Goal: Task Accomplishment & Management: Manage account settings

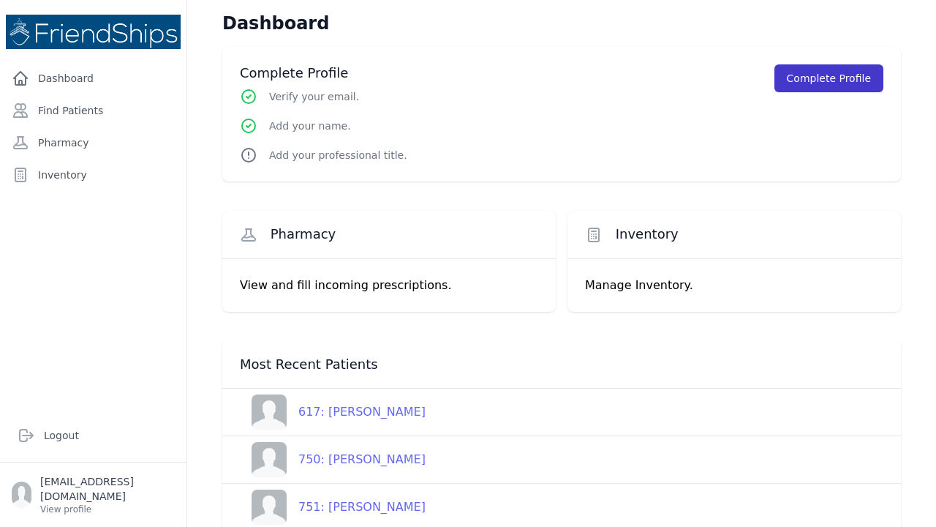
drag, startPoint x: 802, startPoint y: 79, endPoint x: 802, endPoint y: 71, distance: 8.0
click at [802, 79] on button "Complete Profile" at bounding box center [829, 78] width 109 height 28
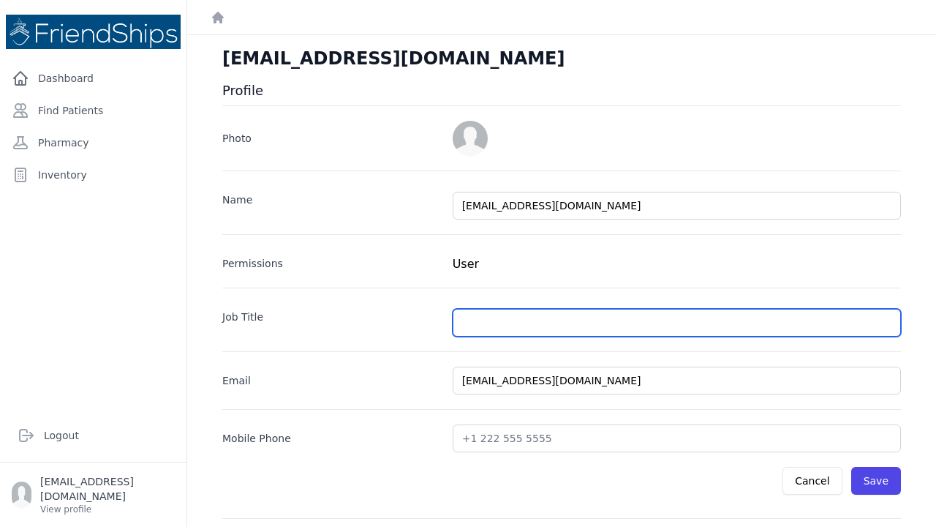
click at [890, 321] on input "text" at bounding box center [677, 323] width 448 height 28
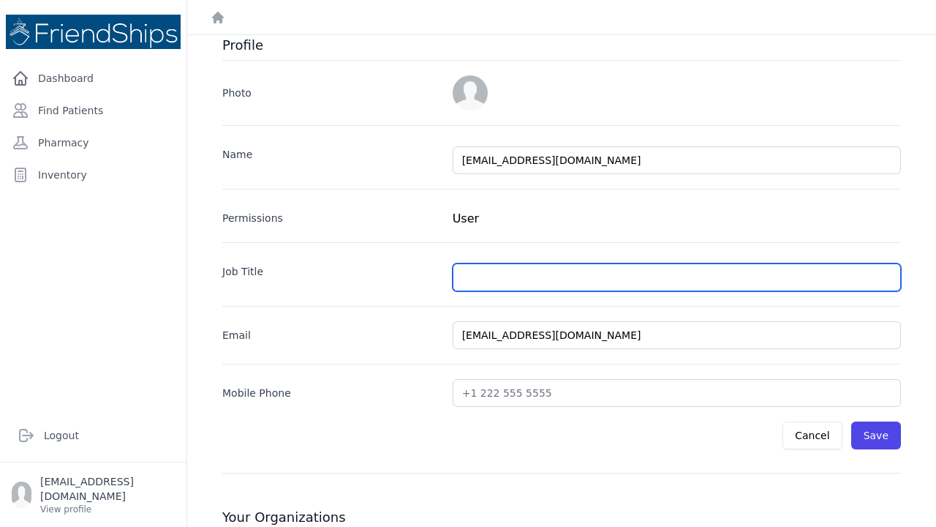
scroll to position [51, 0]
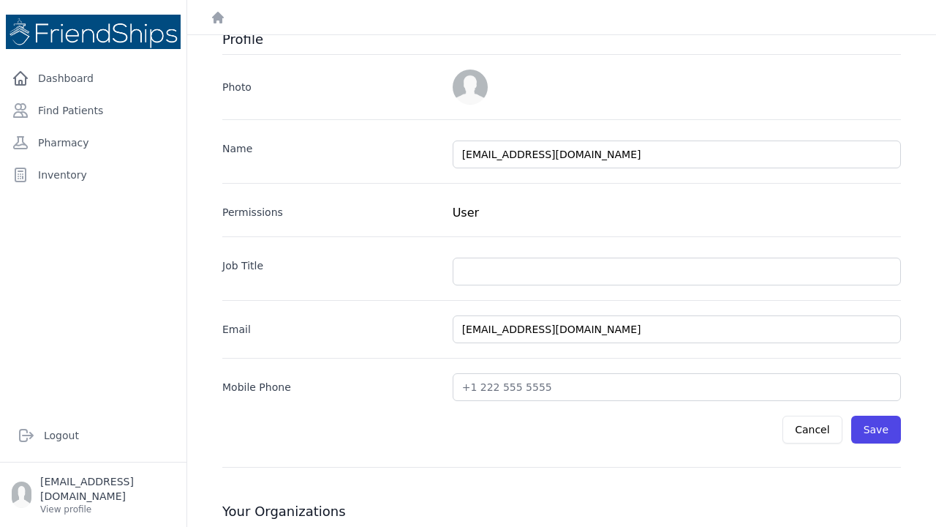
click at [402, 402] on div "Cancel Save" at bounding box center [561, 422] width 679 height 42
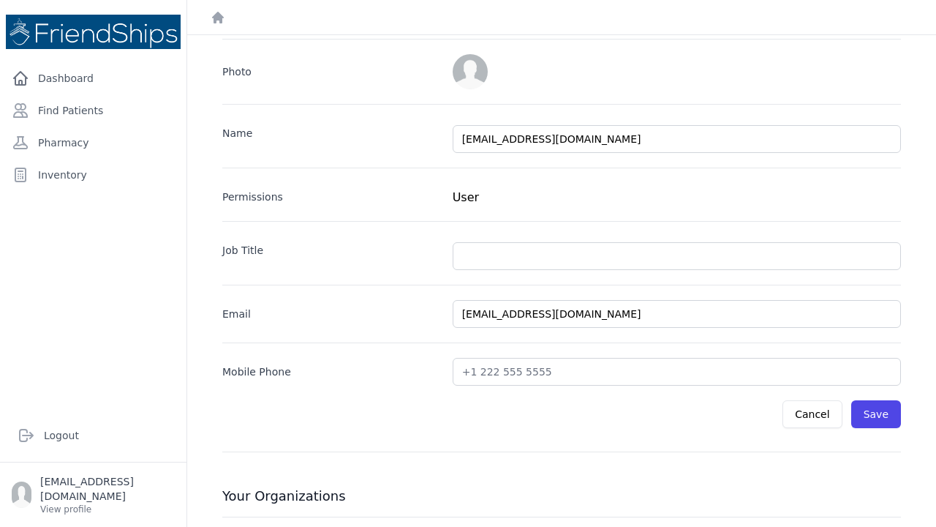
scroll to position [30, 0]
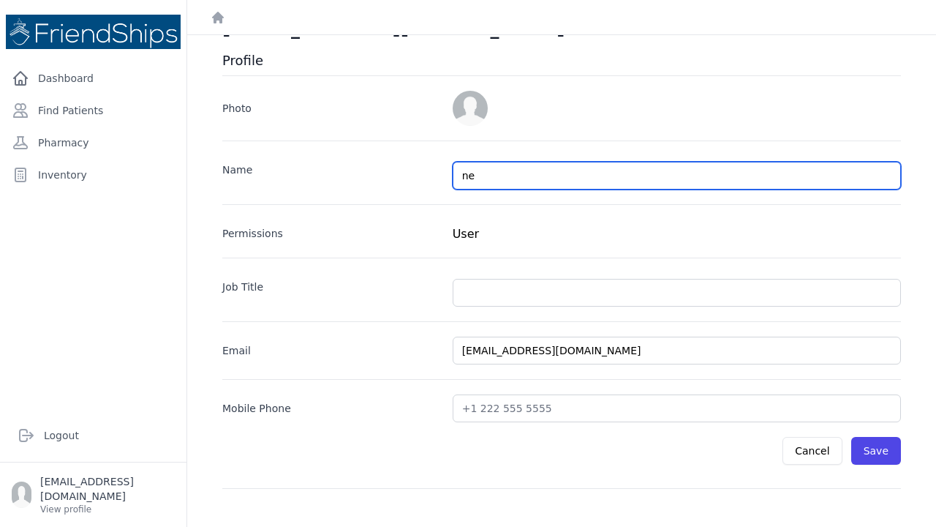
type input "n"
type input "[PERSON_NAME]"
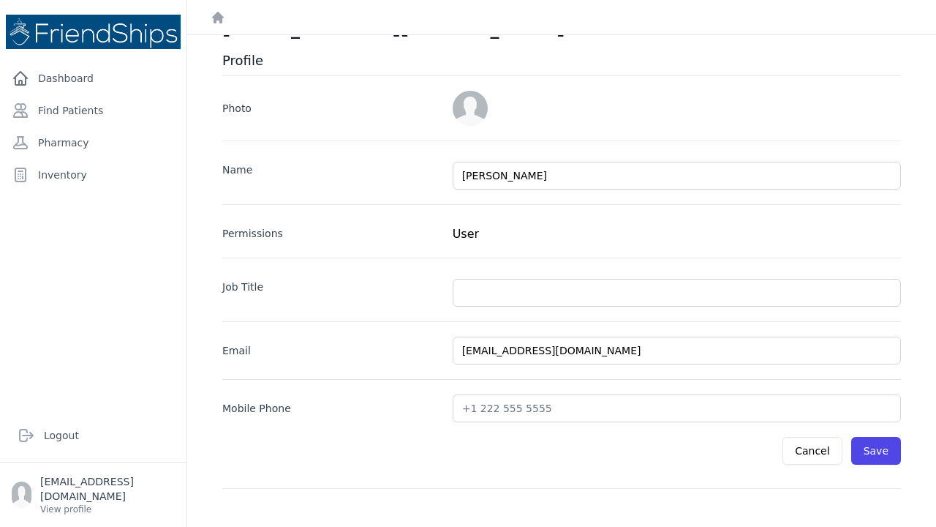
click at [718, 243] on div "Name Neal Richmond Permissions User Job Title Email nealrichmond@icloud.com Mob…" at bounding box center [561, 281] width 679 height 282
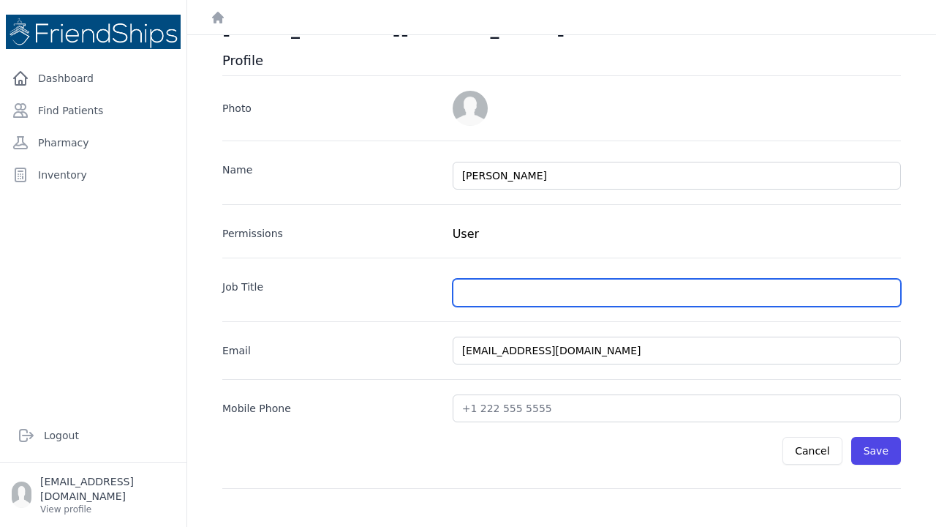
click at [470, 286] on input "text" at bounding box center [677, 293] width 448 height 28
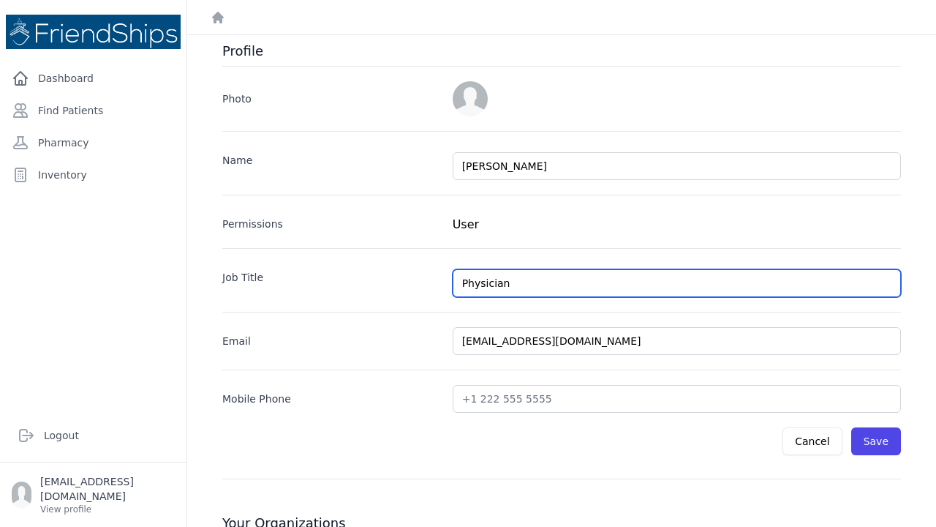
type input "Physician"
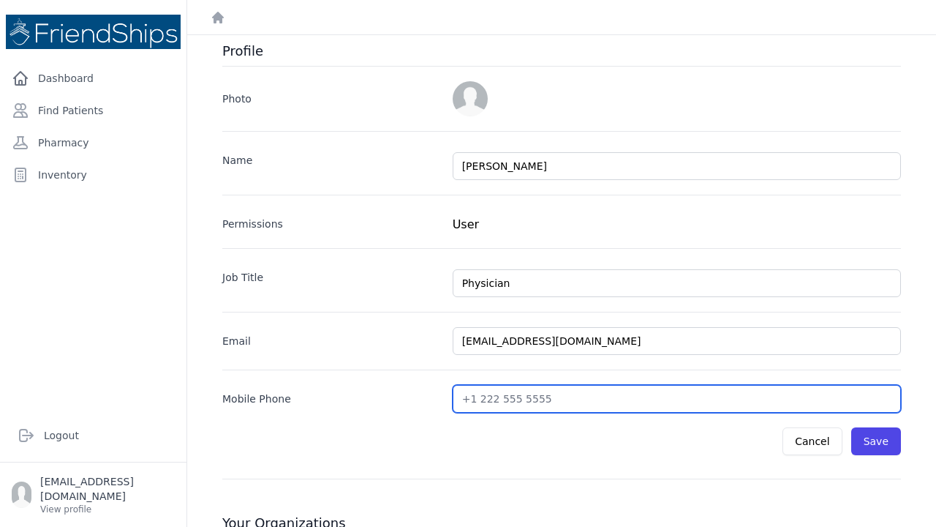
click at [540, 403] on input "text" at bounding box center [677, 399] width 448 height 28
click at [544, 398] on input "text" at bounding box center [677, 399] width 448 height 28
drag, startPoint x: 551, startPoint y: 405, endPoint x: 439, endPoint y: 396, distance: 112.3
click at [439, 396] on div "Mobile Phone" at bounding box center [561, 390] width 679 height 43
type input "+16822693864"
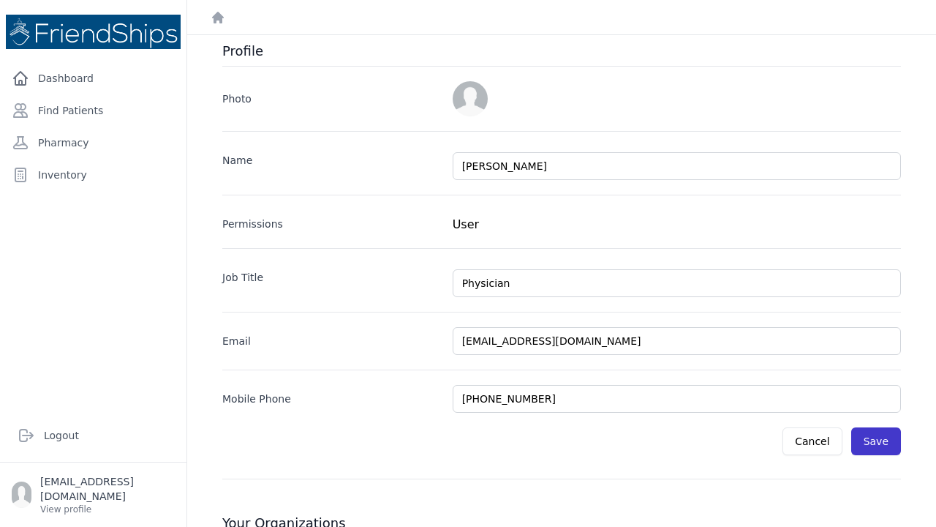
click at [873, 437] on button "Save" at bounding box center [877, 441] width 50 height 28
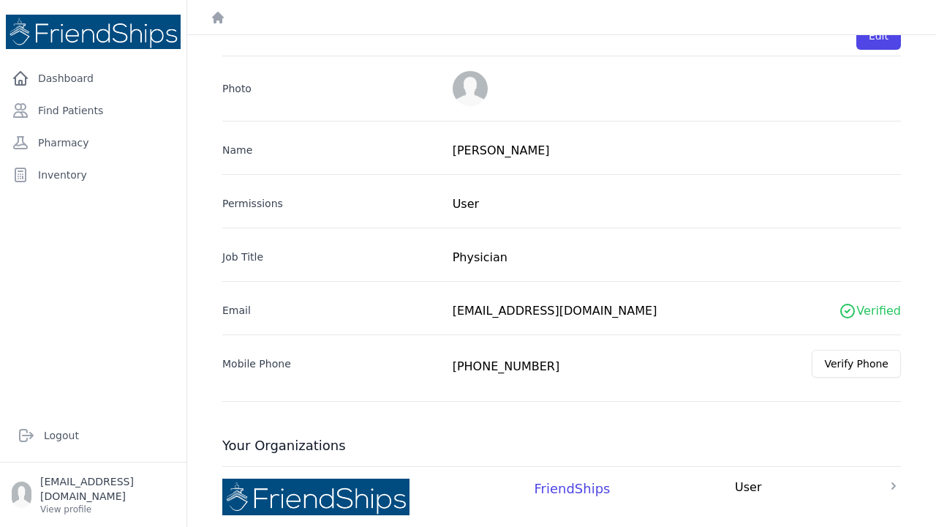
scroll to position [60, 0]
click at [859, 364] on button "Verify Phone" at bounding box center [856, 364] width 89 height 28
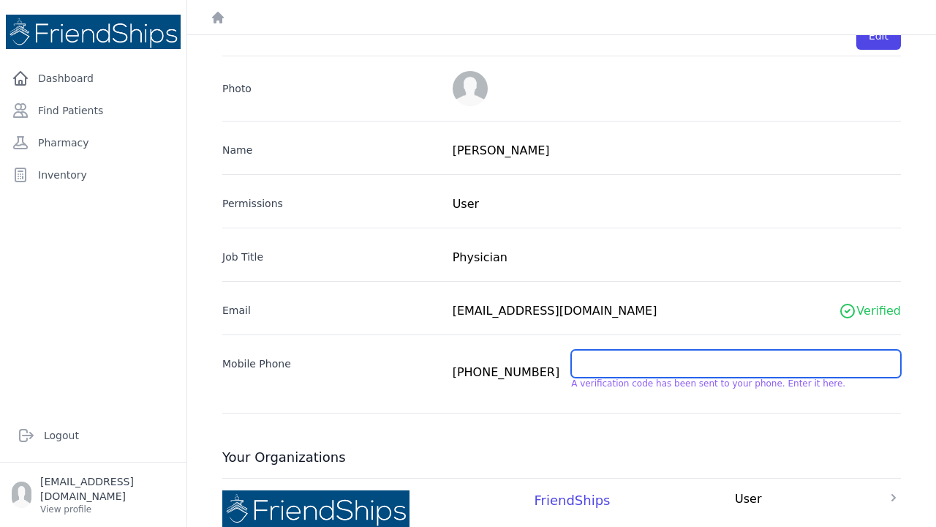
click at [609, 366] on input "text" at bounding box center [736, 364] width 330 height 28
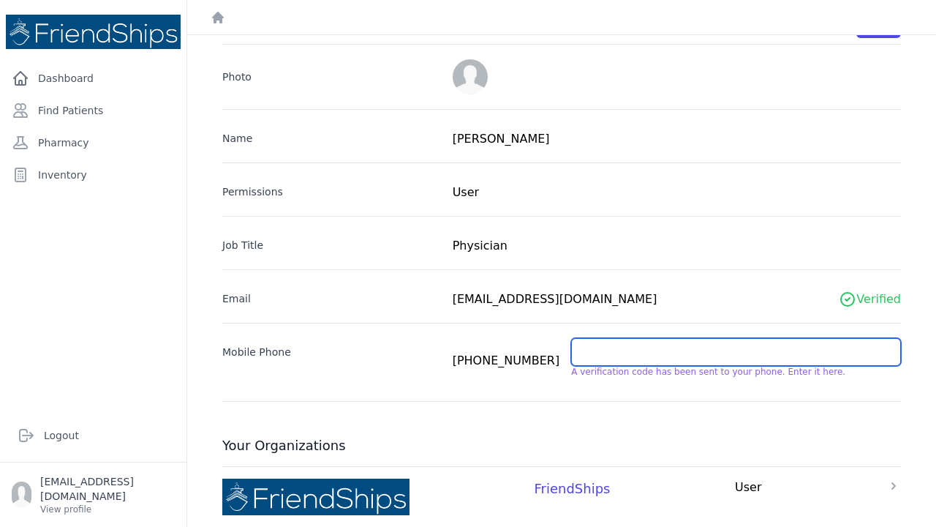
scroll to position [72, 0]
click at [598, 350] on input "text" at bounding box center [736, 352] width 330 height 28
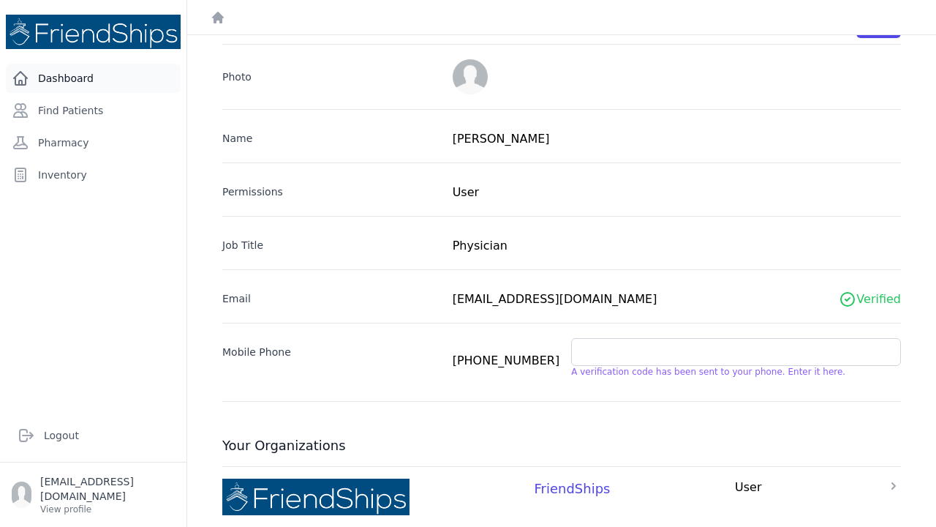
click at [80, 75] on link "Dashboard" at bounding box center [93, 78] width 175 height 29
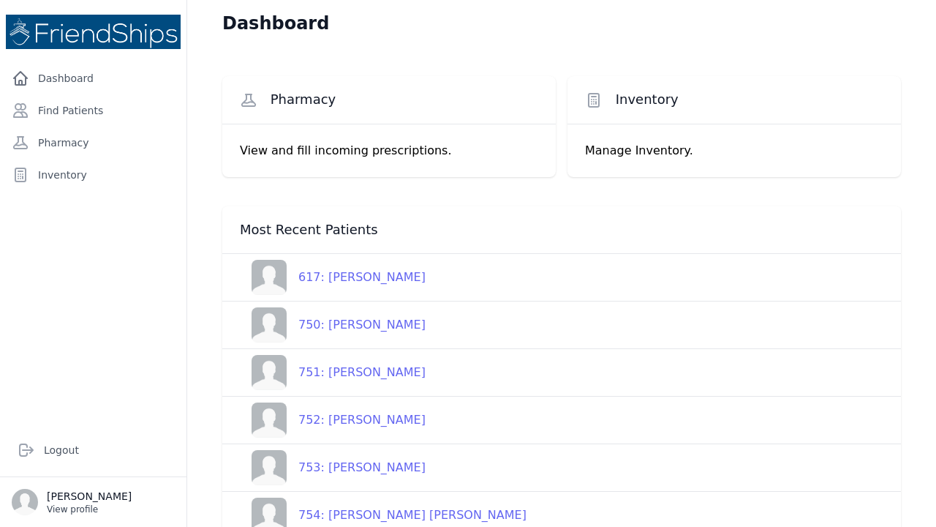
click at [95, 508] on p "View profile" at bounding box center [89, 509] width 85 height 12
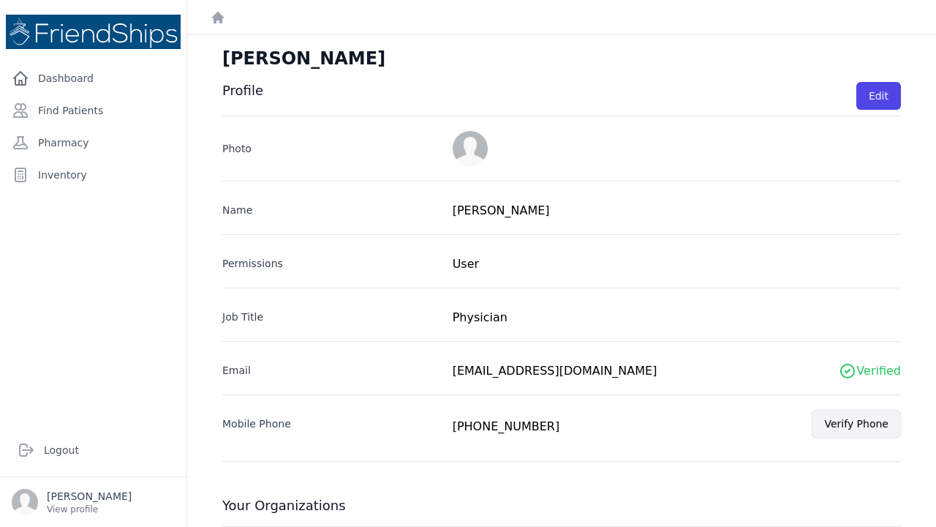
click at [874, 421] on button "Verify Phone" at bounding box center [856, 424] width 89 height 28
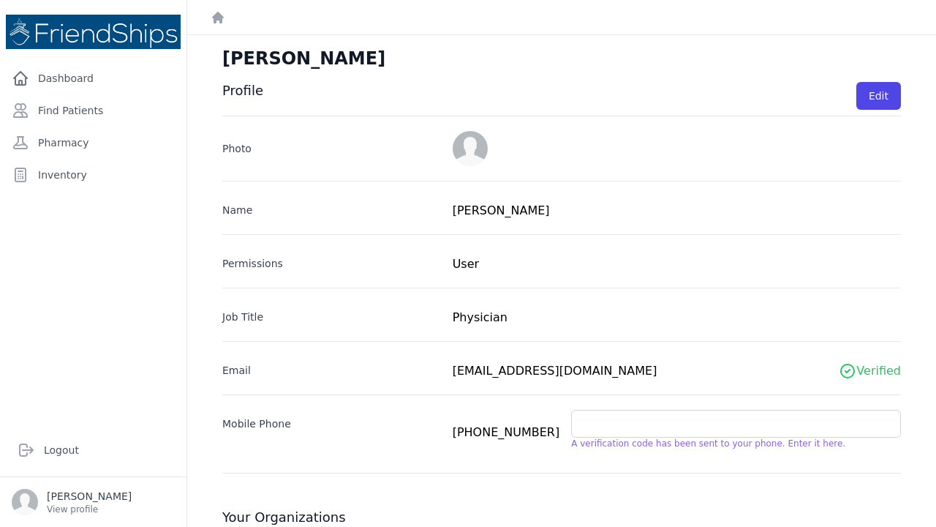
click at [621, 407] on div "Mobile Phone +1.682.269.3864 A verification code has been sent to your phone. E…" at bounding box center [561, 421] width 679 height 55
click at [65, 78] on link "Dashboard" at bounding box center [93, 78] width 175 height 29
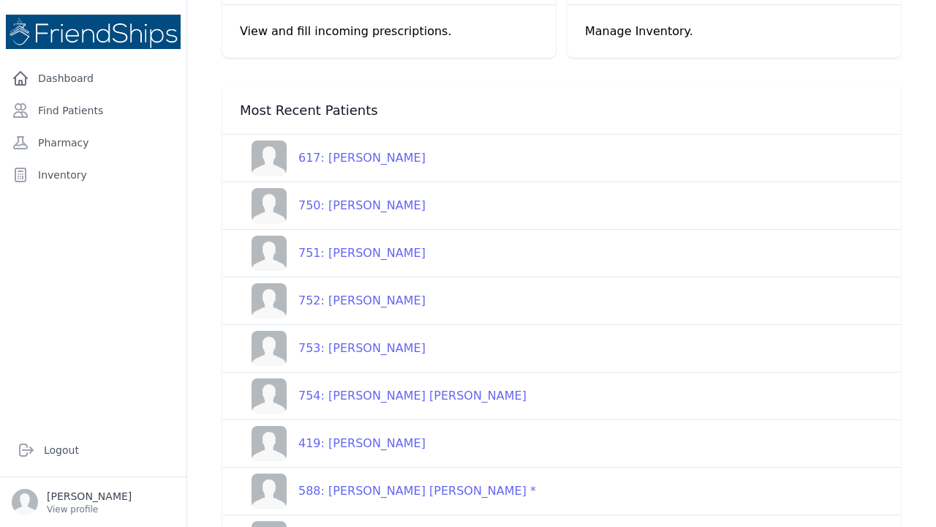
scroll to position [135, 0]
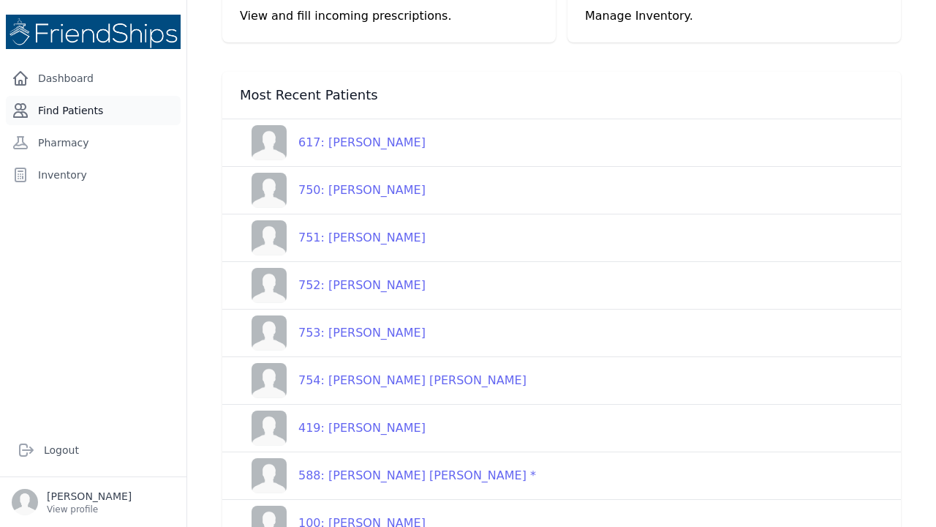
click at [69, 110] on link "Find Patients" at bounding box center [93, 110] width 175 height 29
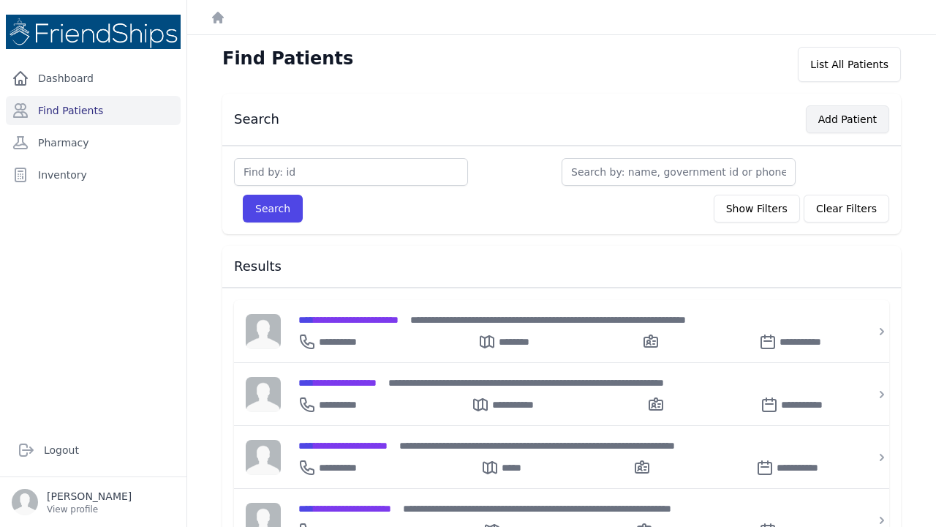
click at [870, 113] on button "Add Patient" at bounding box center [847, 119] width 83 height 28
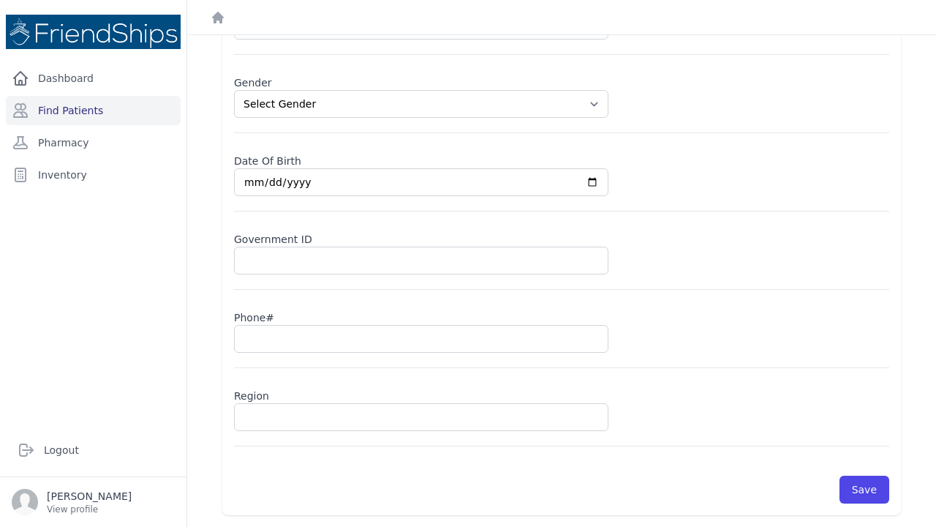
click at [171, 319] on div "Dashboard Find Patients Pharmacy Inventory" at bounding box center [93, 238] width 187 height 348
click at [72, 150] on link "Pharmacy" at bounding box center [93, 142] width 175 height 29
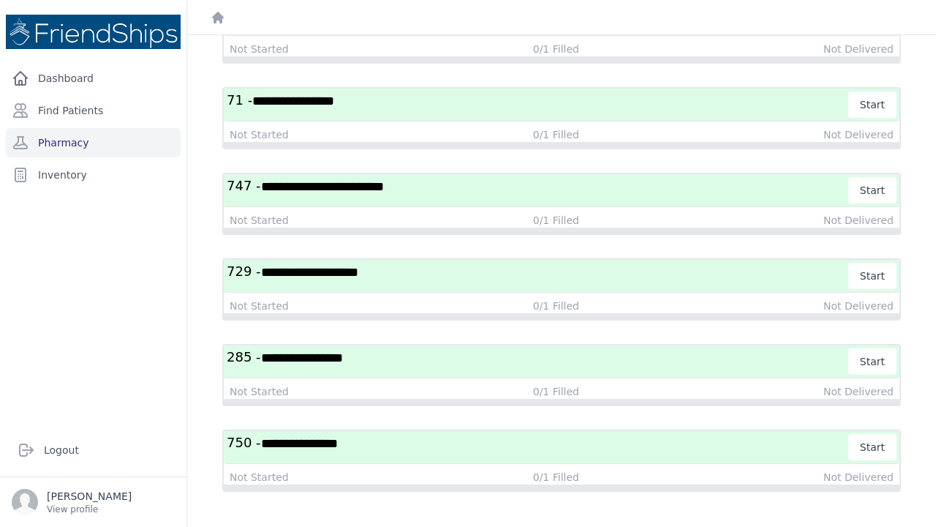
scroll to position [1015, 0]
click at [89, 170] on link "Inventory" at bounding box center [93, 174] width 175 height 29
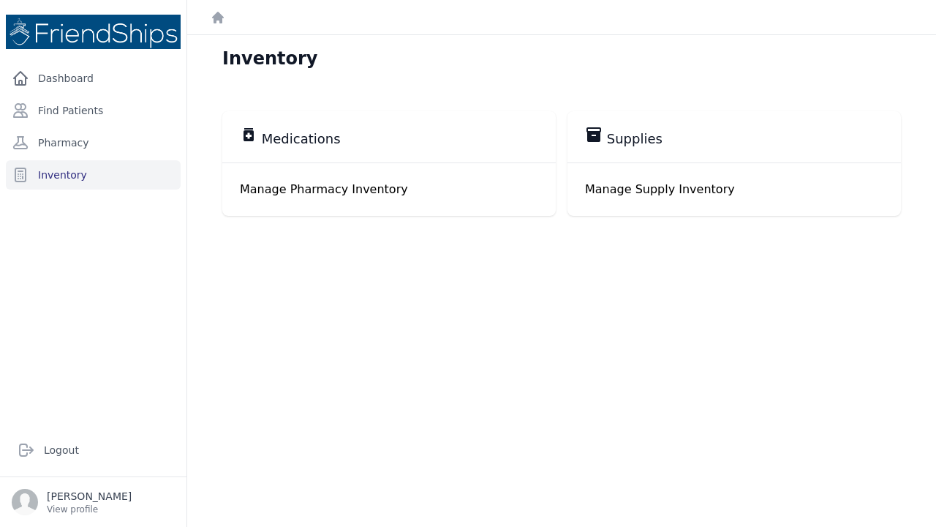
click at [347, 188] on p "Manage Pharmacy Inventory" at bounding box center [389, 190] width 298 height 18
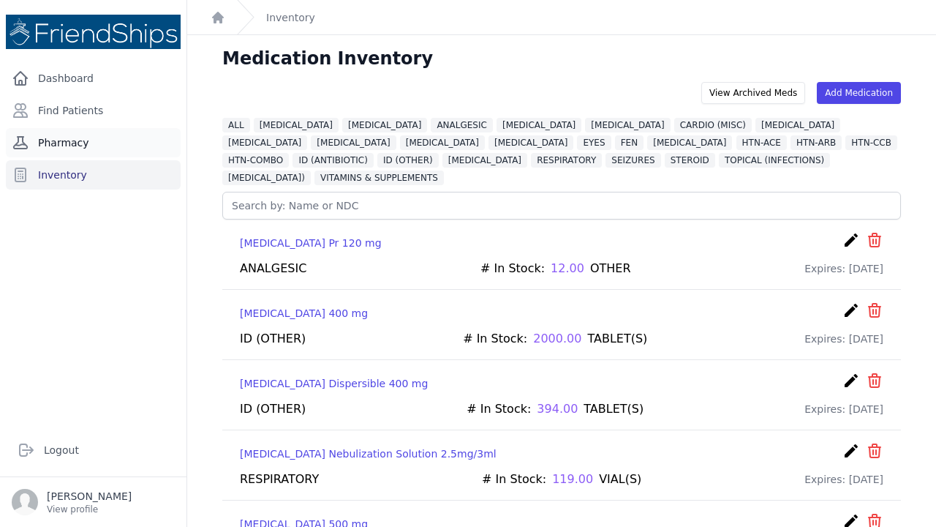
click at [78, 144] on link "Pharmacy" at bounding box center [93, 142] width 175 height 29
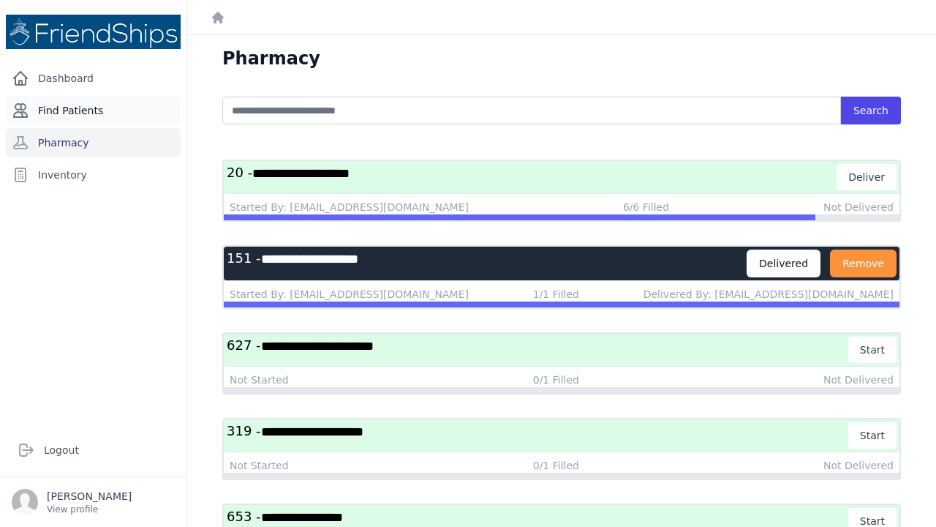
click at [72, 113] on link "Find Patients" at bounding box center [93, 110] width 175 height 29
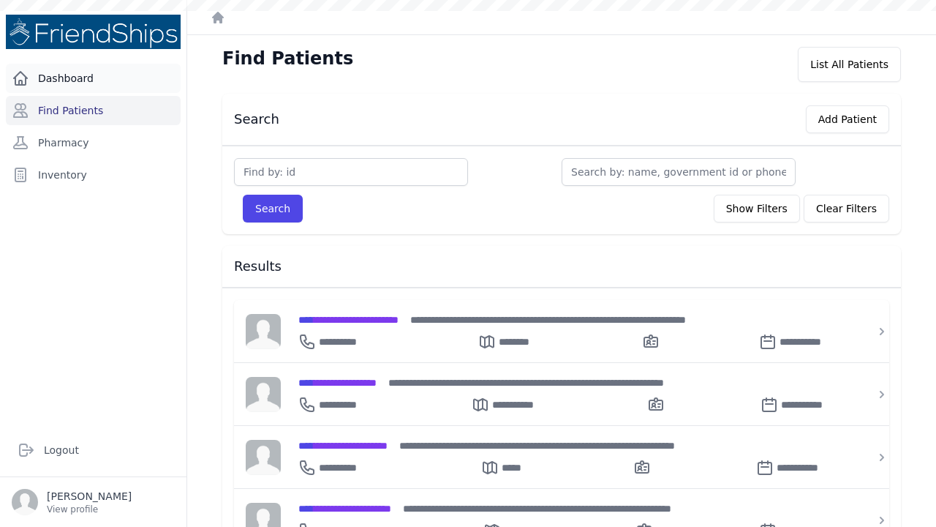
click at [62, 83] on link "Dashboard" at bounding box center [93, 78] width 175 height 29
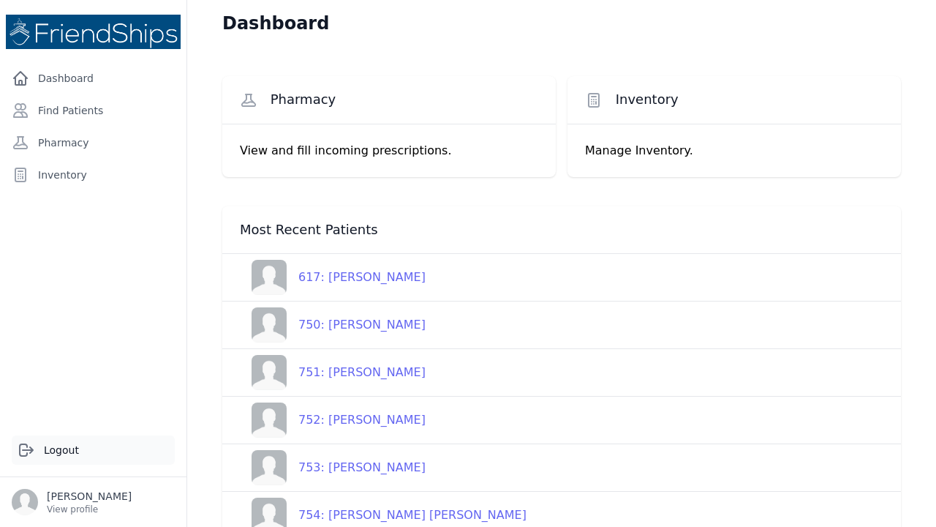
click at [61, 448] on link "Logout" at bounding box center [93, 449] width 163 height 29
